Goal: Task Accomplishment & Management: Use online tool/utility

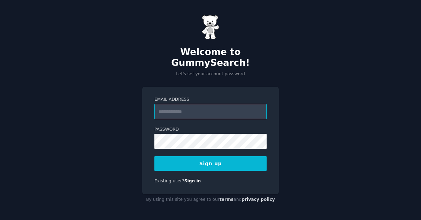
click at [206, 105] on input "Email Address" at bounding box center [210, 111] width 112 height 15
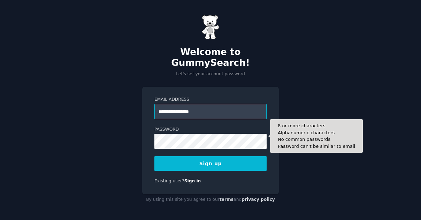
type input "**********"
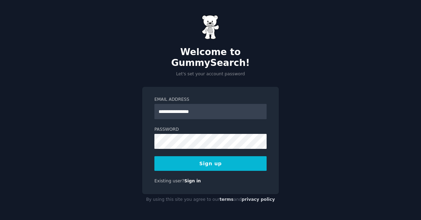
click at [211, 158] on button "Sign up" at bounding box center [210, 163] width 112 height 15
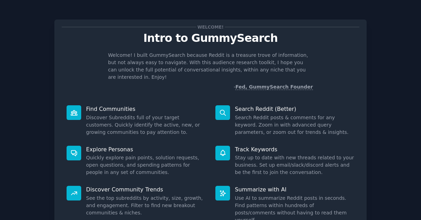
scroll to position [52, 0]
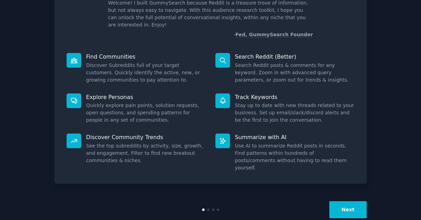
click at [357, 201] on button "Next" at bounding box center [347, 209] width 37 height 17
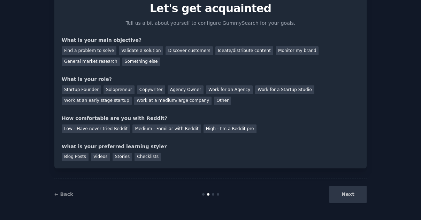
scroll to position [29, 0]
click at [356, 194] on div "Next" at bounding box center [314, 194] width 104 height 17
click at [86, 47] on div "Find a problem to solve" at bounding box center [89, 51] width 55 height 9
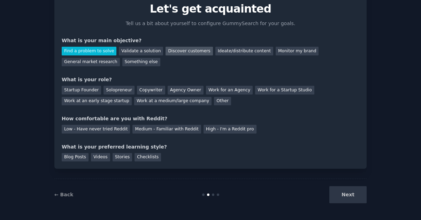
click at [183, 51] on div "Discover customers" at bounding box center [189, 51] width 47 height 9
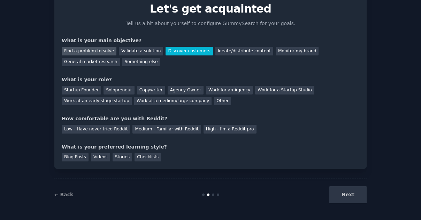
click at [81, 47] on div "Find a problem to solve" at bounding box center [89, 51] width 55 height 9
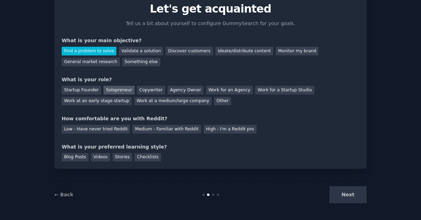
click at [104, 88] on div "Solopreneur" at bounding box center [118, 90] width 31 height 9
click at [81, 87] on div "Startup Founder" at bounding box center [81, 90] width 39 height 9
click at [118, 89] on div "Solopreneur" at bounding box center [118, 90] width 31 height 9
click at [132, 126] on div "Medium - Familiar with Reddit" at bounding box center [166, 129] width 68 height 9
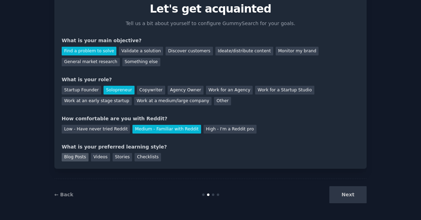
click at [71, 159] on div "Blog Posts" at bounding box center [75, 157] width 27 height 9
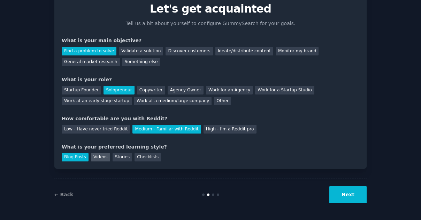
click at [102, 159] on div "Videos" at bounding box center [100, 157] width 19 height 9
click at [61, 156] on div "Your goals Let's get acquainted Tell us a bit about yourself to configure Gummy…" at bounding box center [210, 79] width 312 height 178
click at [69, 156] on div "Blog Posts" at bounding box center [75, 157] width 27 height 9
click at [355, 199] on button "Next" at bounding box center [347, 194] width 37 height 17
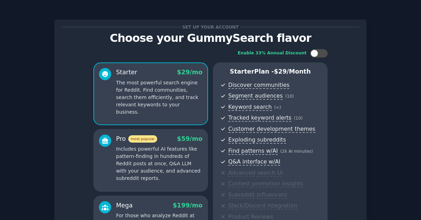
scroll to position [104, 0]
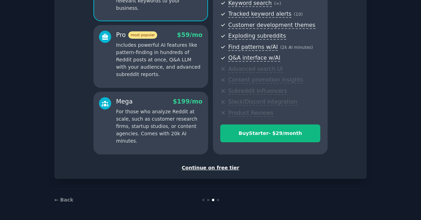
click at [209, 166] on div "Continue on free tier" at bounding box center [211, 167] width 298 height 7
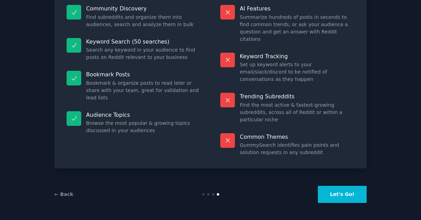
scroll to position [51, 0]
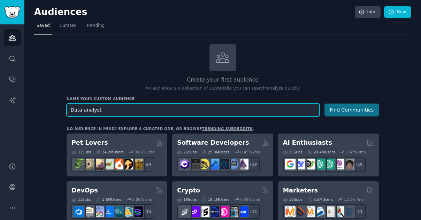
type input "Data analyst"
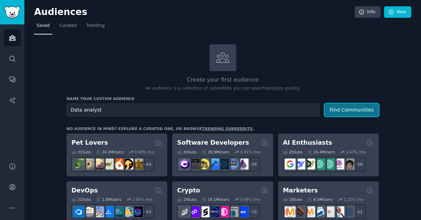
click at [360, 108] on button "Find Communities" at bounding box center [351, 109] width 54 height 13
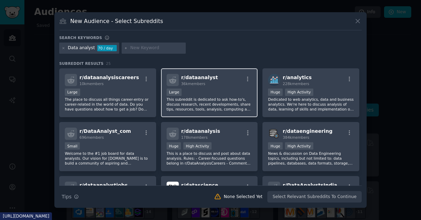
click at [224, 86] on div "r/ dataanalyst 36k members" at bounding box center [210, 80] width 86 height 12
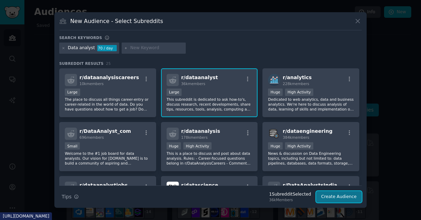
click at [332, 198] on button "Create Audience" at bounding box center [339, 197] width 46 height 12
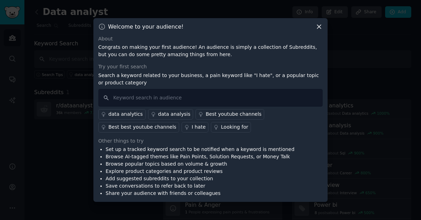
click at [323, 26] on div "Welcome to your audience! About Congrats on making your first audience! An audi…" at bounding box center [210, 110] width 234 height 184
click at [319, 29] on icon at bounding box center [318, 26] width 7 height 7
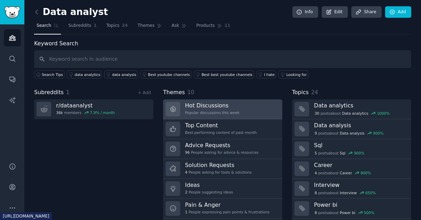
click at [216, 114] on div "Hot Discussions Popular discussions this week" at bounding box center [212, 109] width 54 height 15
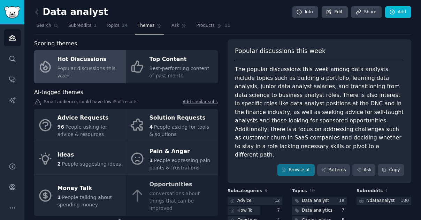
scroll to position [66, 0]
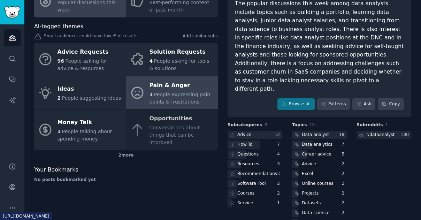
click at [197, 92] on span "People expressing pain points & frustrations" at bounding box center [179, 98] width 61 height 13
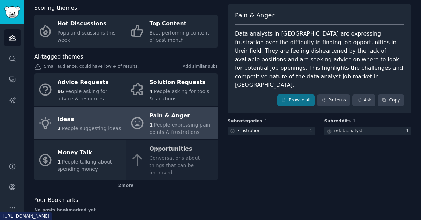
click at [105, 118] on div "Ideas" at bounding box center [89, 119] width 64 height 11
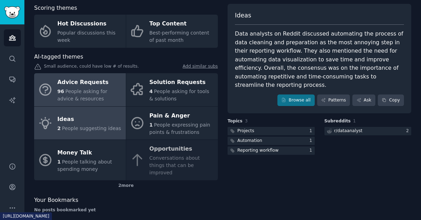
click at [98, 95] on div "96 People asking for advice & resources" at bounding box center [89, 95] width 65 height 15
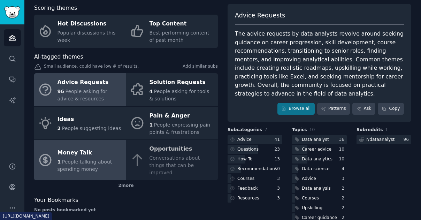
click at [75, 141] on link "Money Talk 1 People talking about spending money" at bounding box center [80, 160] width 92 height 40
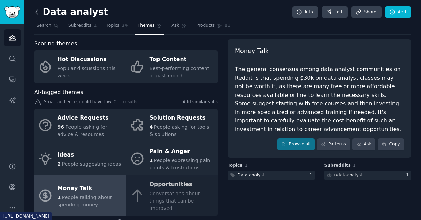
click at [38, 9] on icon at bounding box center [36, 11] width 7 height 7
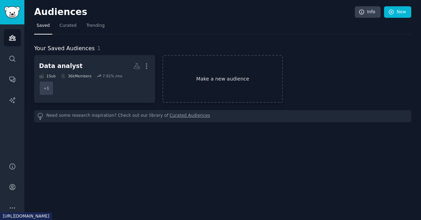
click at [192, 84] on link "Make a new audience" at bounding box center [222, 79] width 121 height 48
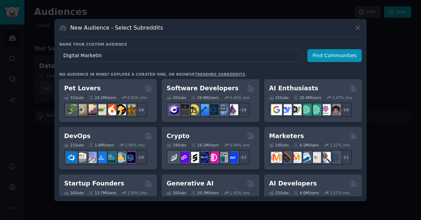
type input "Digital Marketing"
click button "Find Communities" at bounding box center [334, 55] width 54 height 13
